Goal: Task Accomplishment & Management: Manage account settings

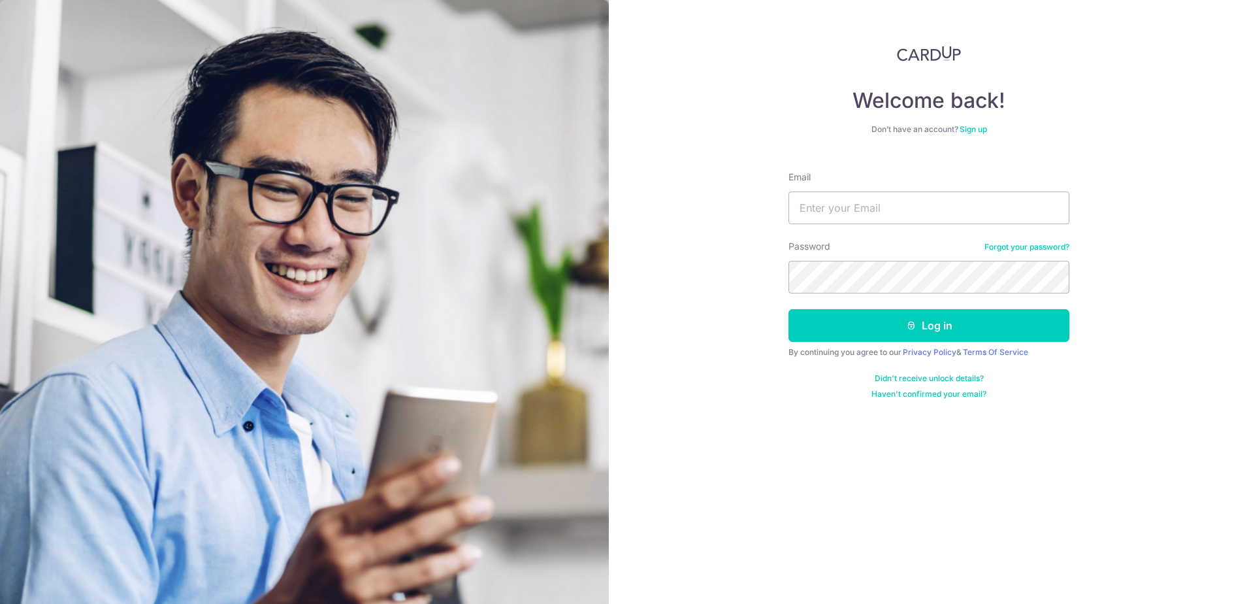
click at [869, 200] on input "Email" at bounding box center [929, 207] width 281 height 33
type input "[EMAIL_ADDRESS][DOMAIN_NAME]"
click at [789, 309] on button "Log in" at bounding box center [929, 325] width 281 height 33
